Goal: Transaction & Acquisition: Download file/media

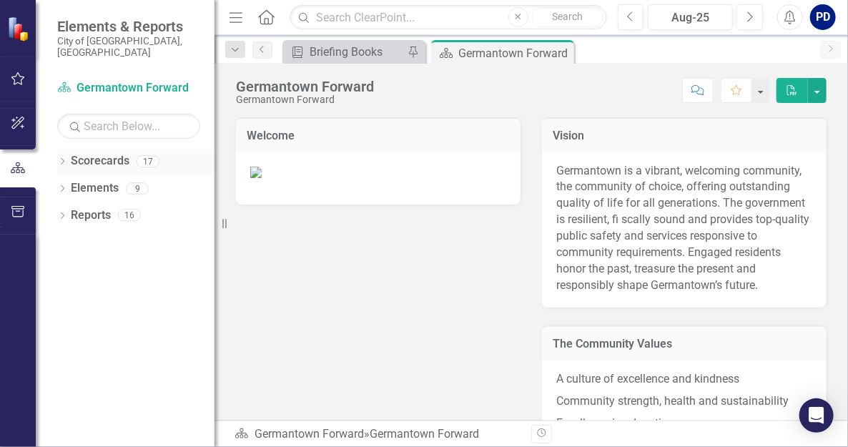
click at [109, 153] on link "Scorecards" at bounding box center [100, 161] width 59 height 16
click at [141, 155] on div "17" at bounding box center [148, 161] width 23 height 12
click at [59, 159] on icon "Dropdown" at bounding box center [62, 163] width 10 height 8
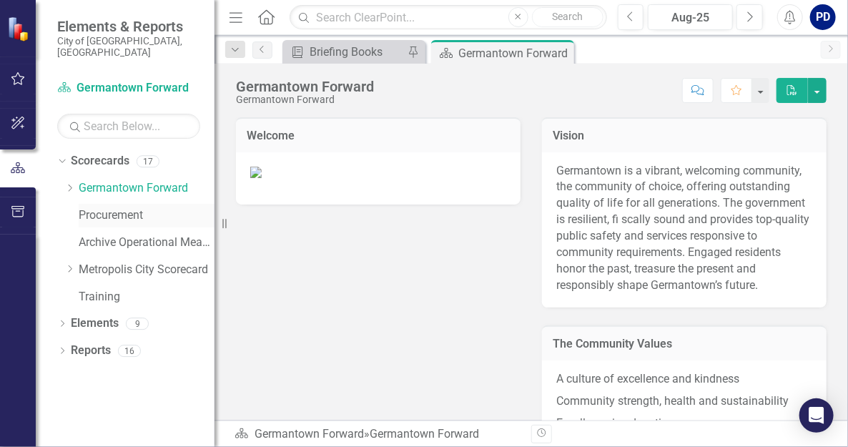
click at [105, 207] on link "Procurement" at bounding box center [147, 215] width 136 height 16
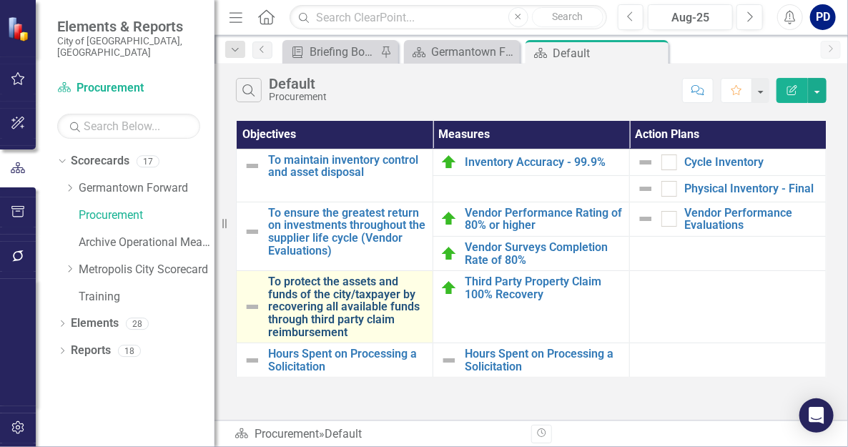
click at [355, 289] on link "To protect the assets and funds of the city/taxpayer by recovering all availabl…" at bounding box center [346, 306] width 157 height 63
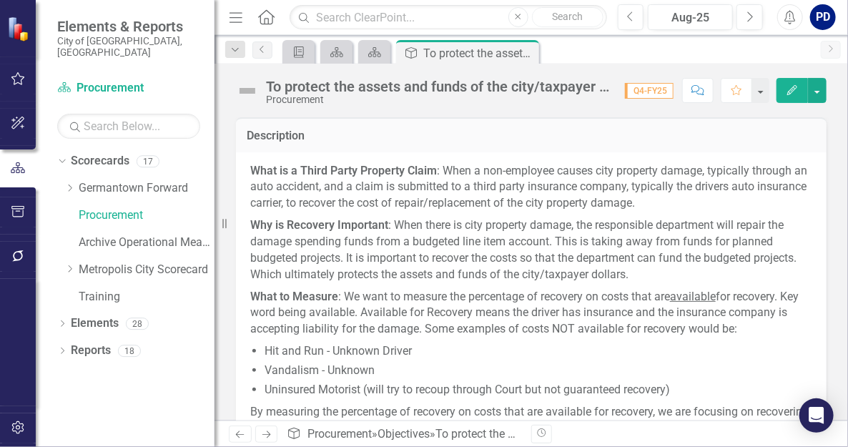
scroll to position [236, 0]
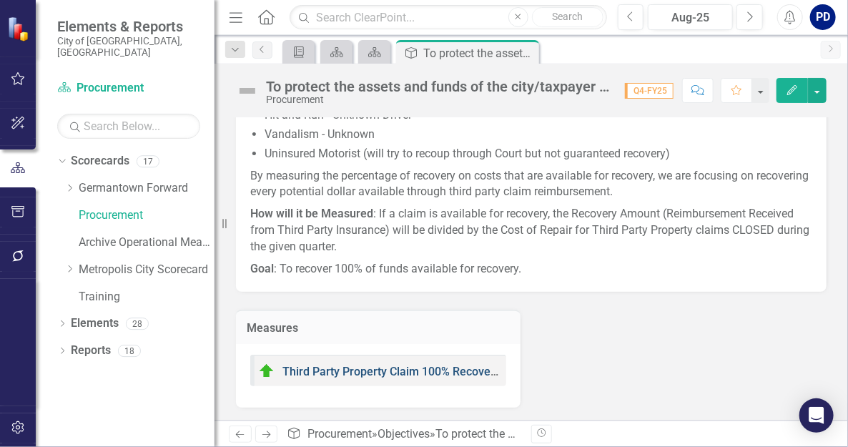
click at [348, 370] on link "Third Party Property Claim 100% Recovery" at bounding box center [391, 372] width 218 height 14
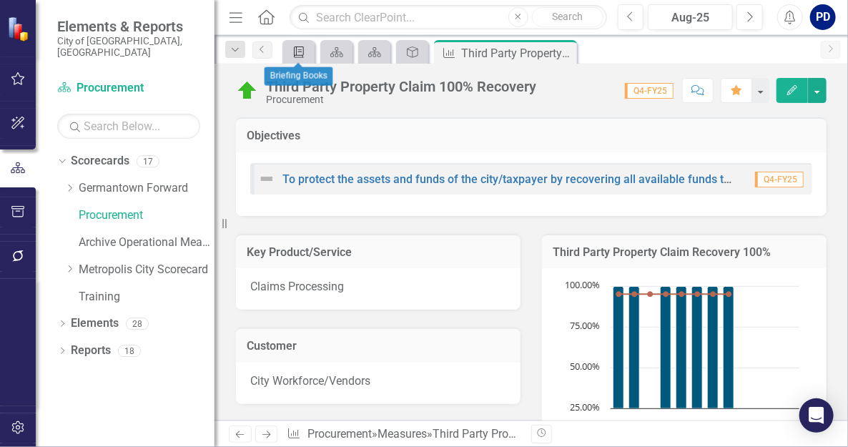
click at [292, 54] on icon "Briefing Book Template" at bounding box center [299, 51] width 14 height 11
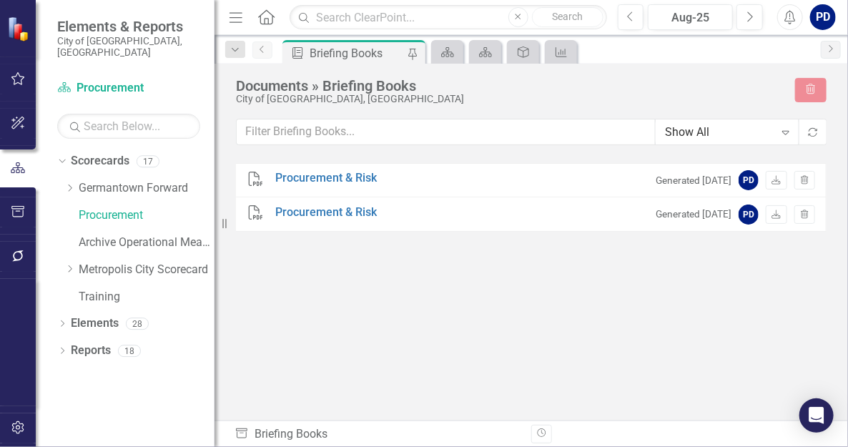
click at [264, 52] on icon "Previous" at bounding box center [262, 49] width 11 height 9
click at [242, 53] on div "Dropdown" at bounding box center [235, 49] width 20 height 17
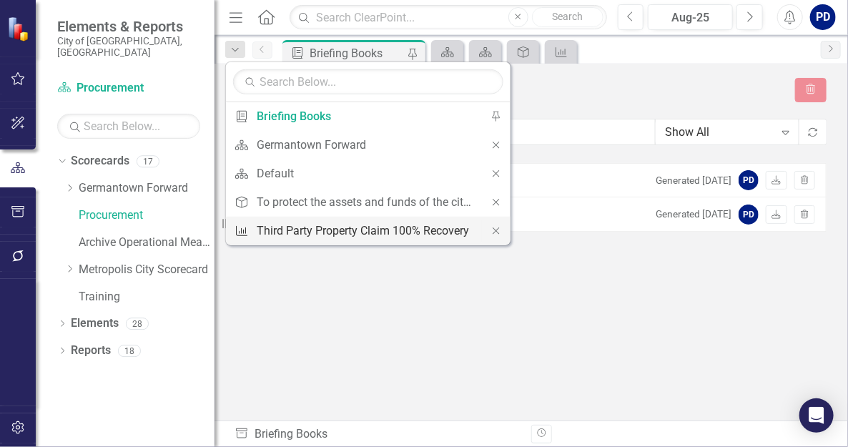
click at [322, 227] on div "Third Party Property Claim 100% Recovery" at bounding box center [366, 231] width 218 height 18
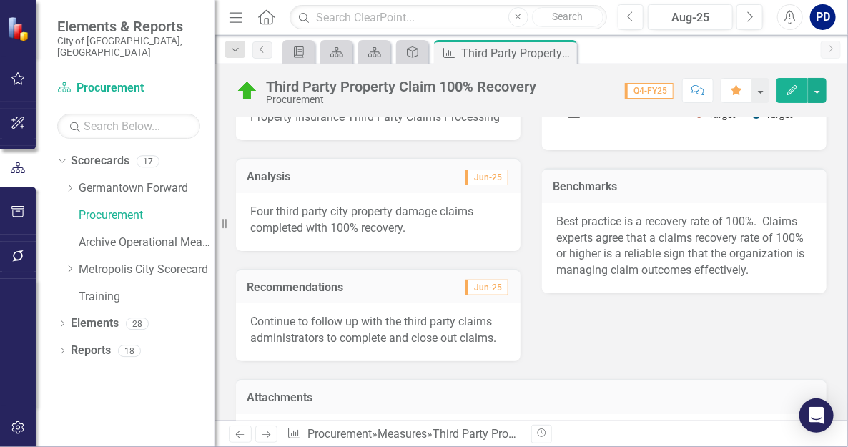
scroll to position [715, 0]
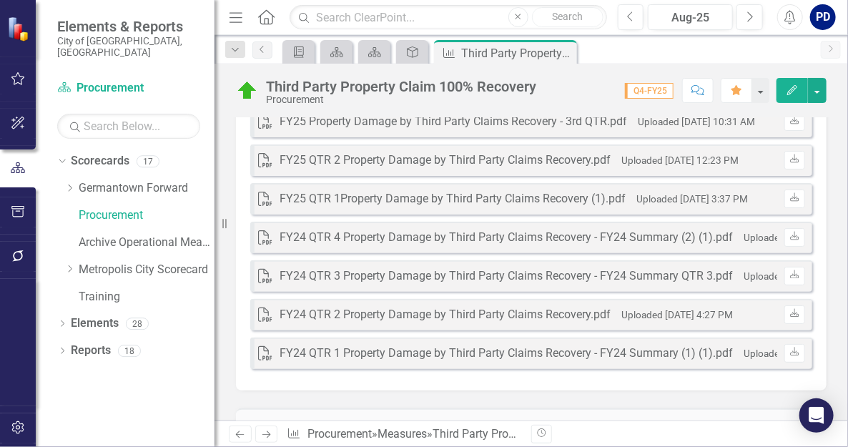
click at [282, 169] on div "FY25 QTR 2 Property Damage by Third Party Claims Recovery.pdf" at bounding box center [444, 160] width 331 height 16
click at [791, 131] on link "Download" at bounding box center [794, 121] width 21 height 19
click at [151, 180] on link "Germantown Forward" at bounding box center [147, 188] width 136 height 16
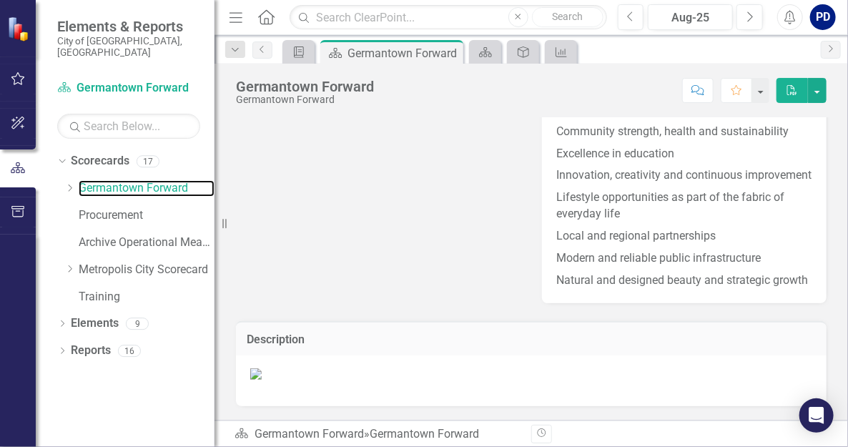
scroll to position [286, 0]
click at [122, 207] on link "Procurement" at bounding box center [147, 215] width 136 height 16
